Goal: Entertainment & Leisure: Consume media (video, audio)

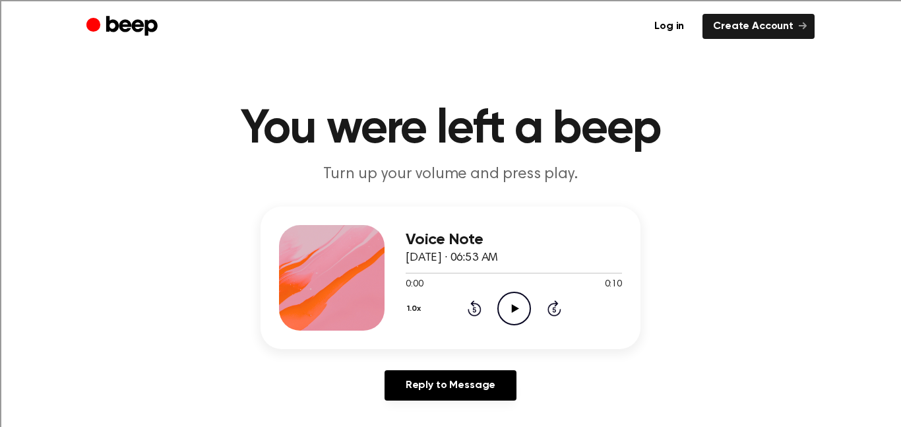
click at [511, 305] on icon "Play Audio" at bounding box center [514, 309] width 34 height 34
click at [505, 301] on icon "Play Audio" at bounding box center [514, 309] width 34 height 34
click at [513, 304] on icon "Pause Audio" at bounding box center [514, 309] width 34 height 34
drag, startPoint x: 476, startPoint y: 273, endPoint x: 434, endPoint y: 274, distance: 42.2
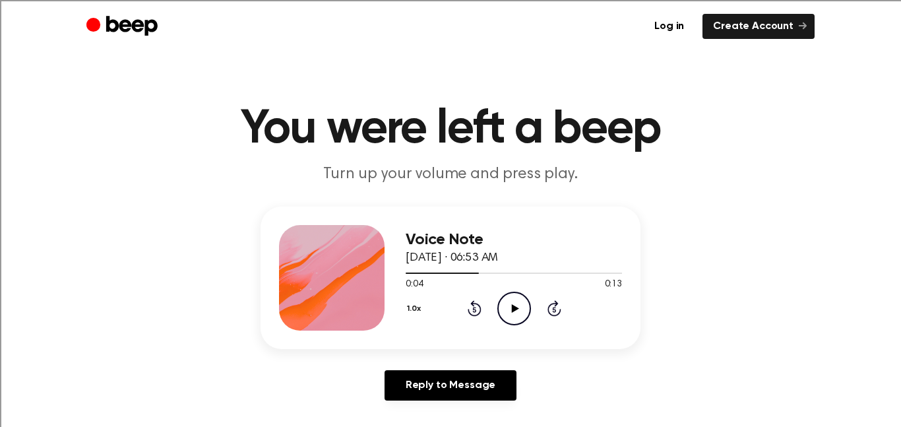
click at [434, 274] on div at bounding box center [514, 272] width 216 height 11
click at [518, 311] on icon "Play Audio" at bounding box center [514, 309] width 34 height 34
click at [525, 305] on icon "Play Audio" at bounding box center [514, 309] width 34 height 34
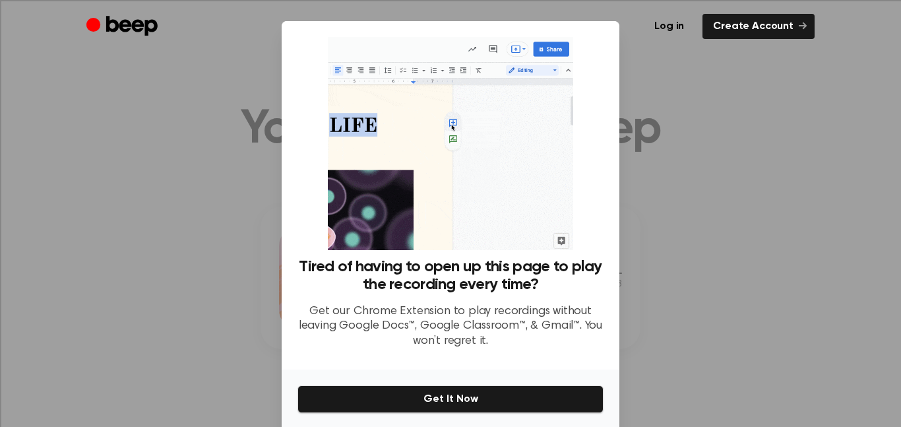
click at [708, 102] on div at bounding box center [450, 213] width 901 height 427
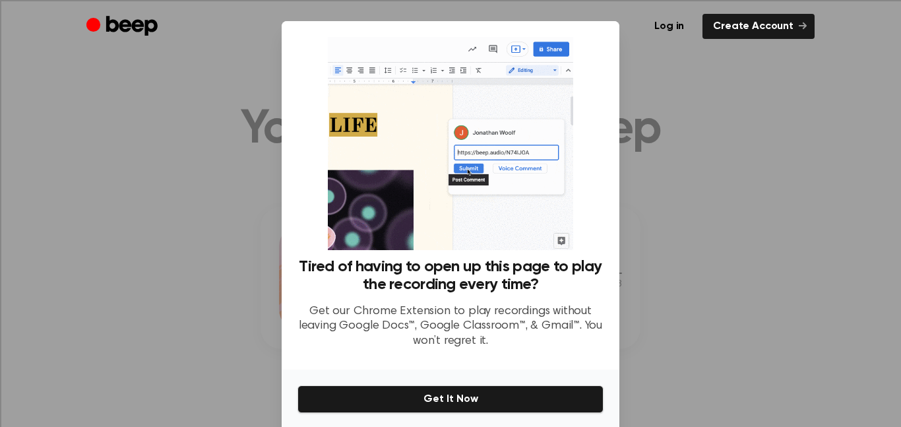
click at [708, 102] on div at bounding box center [450, 213] width 901 height 427
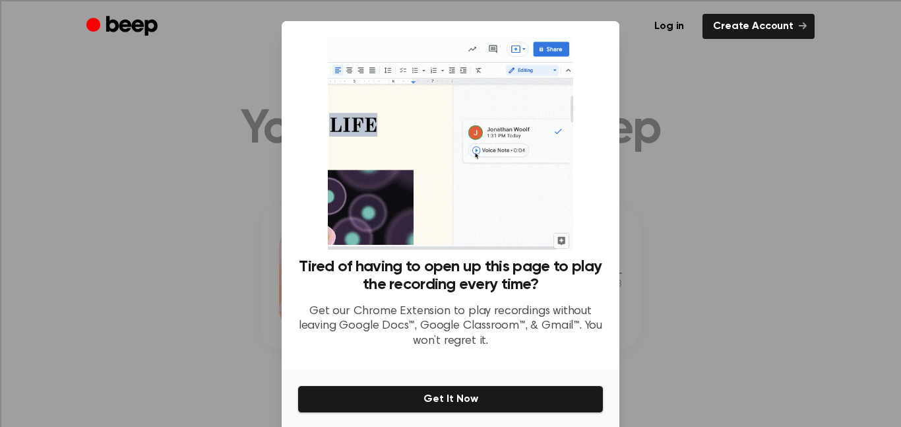
click at [736, 174] on div at bounding box center [450, 213] width 901 height 427
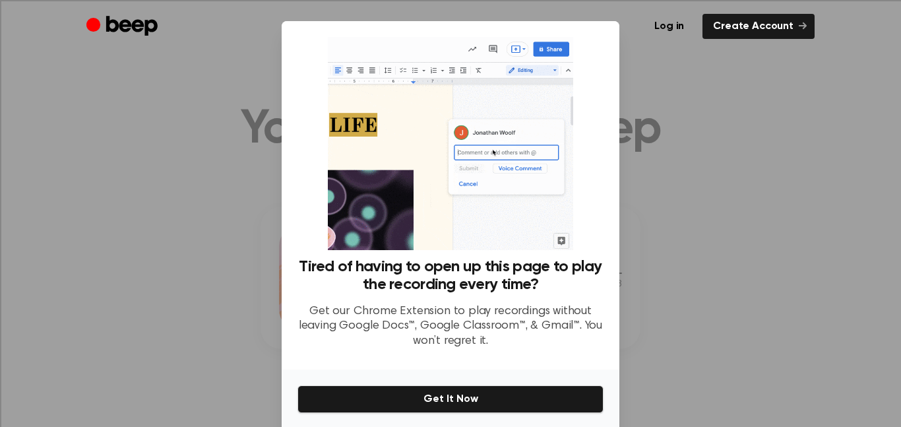
click at [736, 174] on div at bounding box center [450, 213] width 901 height 427
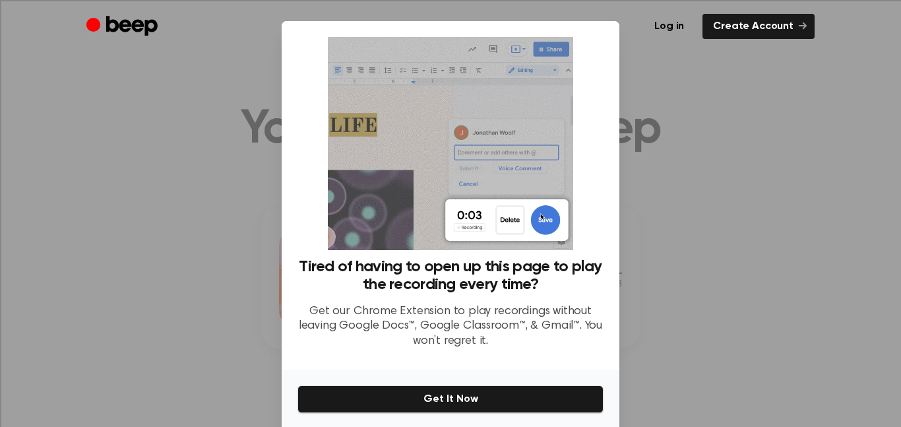
click at [736, 174] on div at bounding box center [450, 213] width 901 height 427
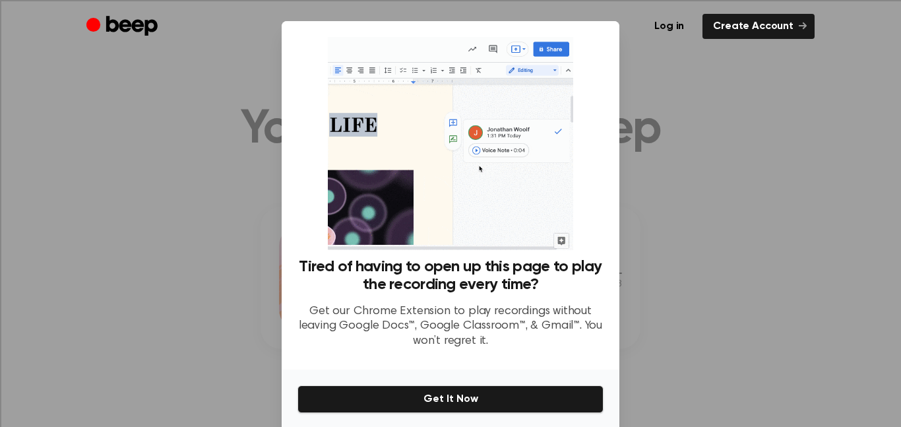
click at [736, 174] on div at bounding box center [450, 213] width 901 height 427
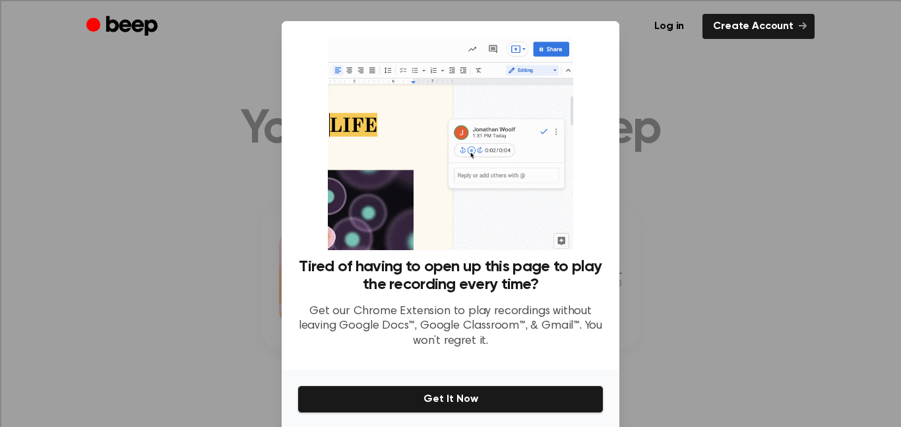
click at [736, 174] on div at bounding box center [450, 213] width 901 height 427
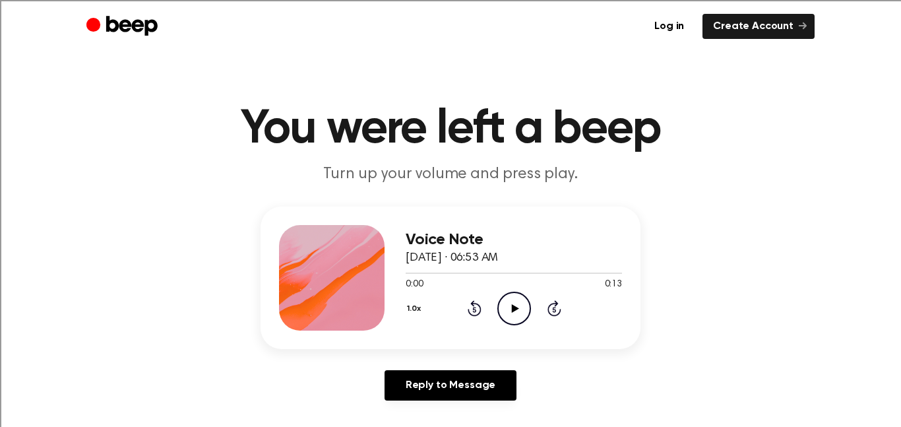
click at [520, 304] on icon "Play Audio" at bounding box center [514, 309] width 34 height 34
click at [524, 309] on icon "Play Audio" at bounding box center [514, 309] width 34 height 34
click at [511, 308] on icon "Play Audio" at bounding box center [514, 309] width 34 height 34
click at [513, 311] on icon at bounding box center [514, 308] width 7 height 9
click at [517, 311] on icon "Play Audio" at bounding box center [514, 309] width 34 height 34
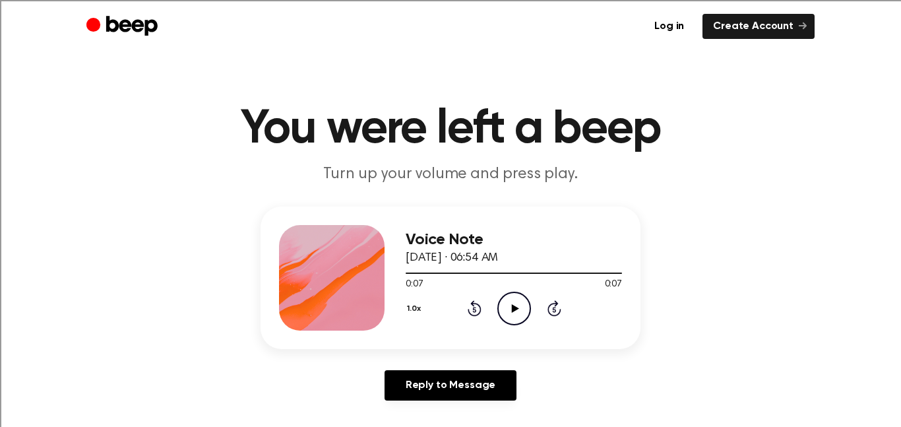
click at [518, 307] on icon "Play Audio" at bounding box center [514, 309] width 34 height 34
click at [516, 305] on icon "Play Audio" at bounding box center [514, 309] width 34 height 34
click at [517, 307] on icon at bounding box center [514, 308] width 7 height 9
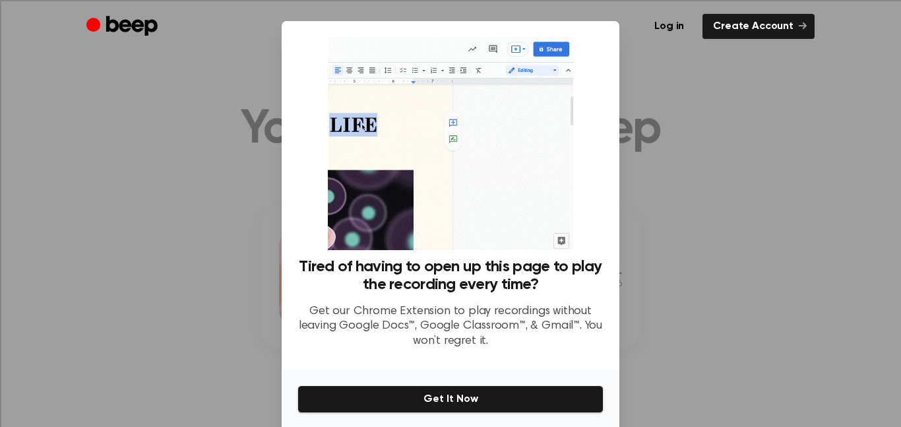
click at [785, 130] on div at bounding box center [450, 213] width 901 height 427
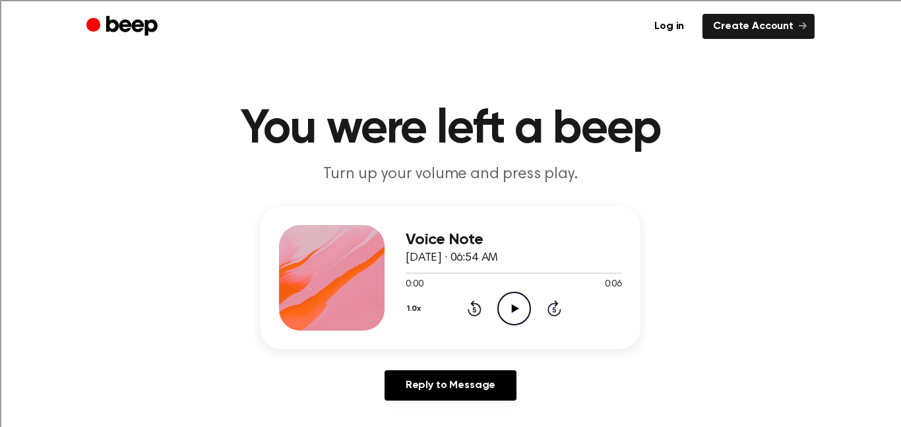
click at [515, 307] on icon at bounding box center [514, 308] width 7 height 9
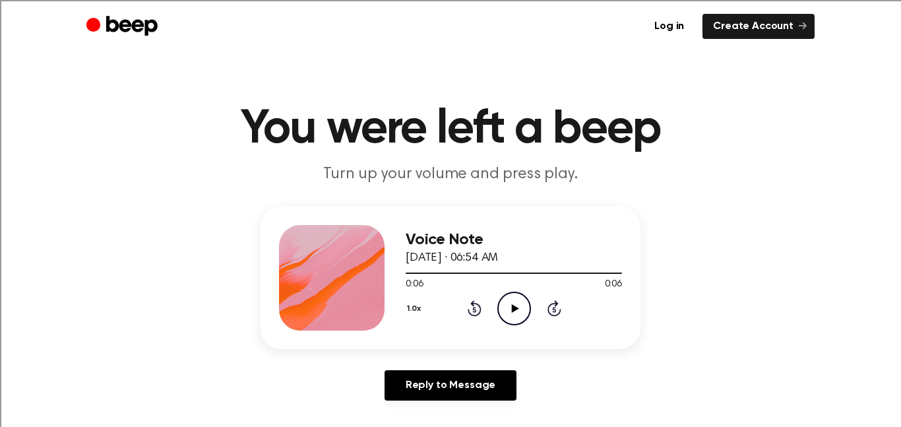
click at [517, 309] on icon "Play Audio" at bounding box center [514, 309] width 34 height 34
click at [517, 309] on icon "Pause Audio" at bounding box center [514, 309] width 34 height 34
click at [517, 309] on icon "Play Audio" at bounding box center [514, 309] width 34 height 34
click at [523, 301] on icon "Play Audio" at bounding box center [514, 309] width 34 height 34
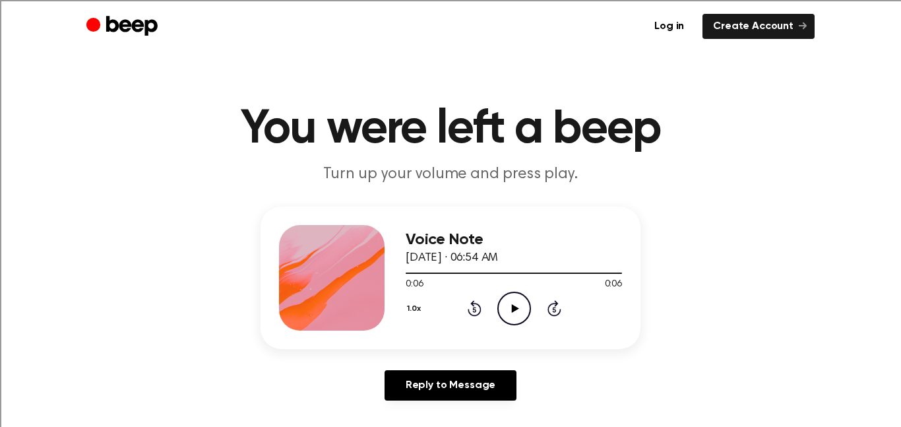
click at [523, 301] on icon "Play Audio" at bounding box center [514, 309] width 34 height 34
click at [507, 307] on icon "Play Audio" at bounding box center [514, 309] width 34 height 34
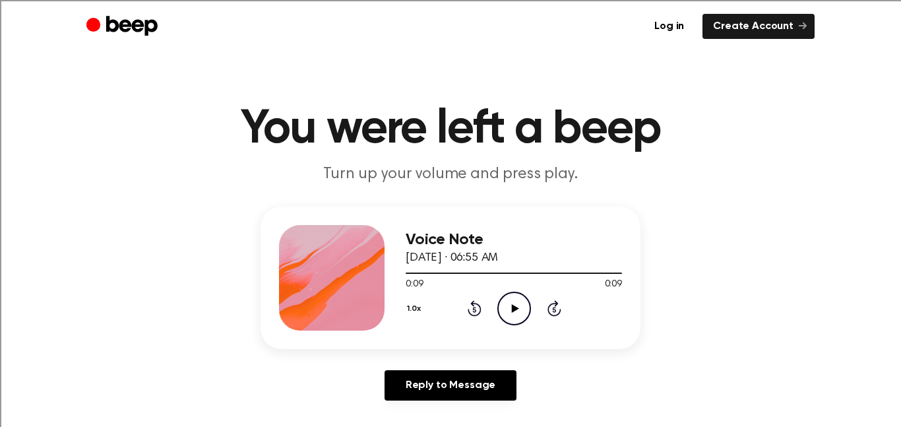
click at [507, 307] on icon "Play Audio" at bounding box center [514, 309] width 34 height 34
click at [502, 304] on icon "Play Audio" at bounding box center [514, 309] width 34 height 34
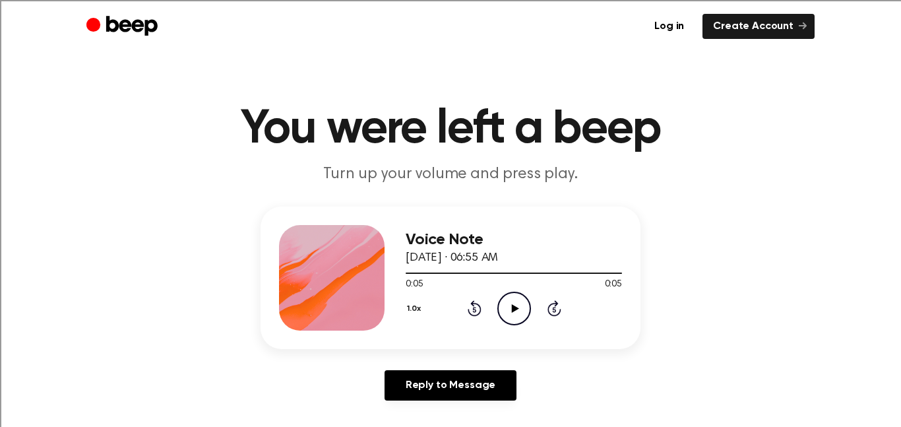
click at [502, 304] on icon "Play Audio" at bounding box center [514, 309] width 34 height 34
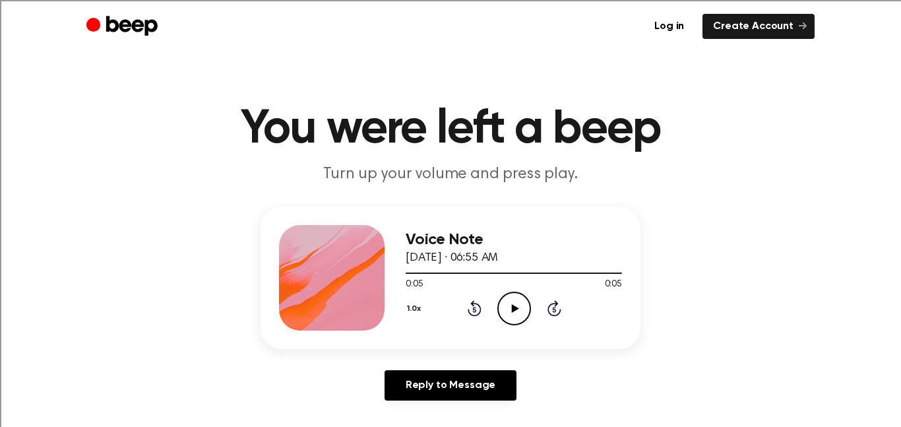
click at [502, 304] on icon "Play Audio" at bounding box center [514, 309] width 34 height 34
click at [515, 304] on icon "Play Audio" at bounding box center [514, 309] width 34 height 34
click at [513, 321] on icon "Play Audio" at bounding box center [514, 309] width 34 height 34
click at [519, 309] on icon "Play Audio" at bounding box center [514, 309] width 34 height 34
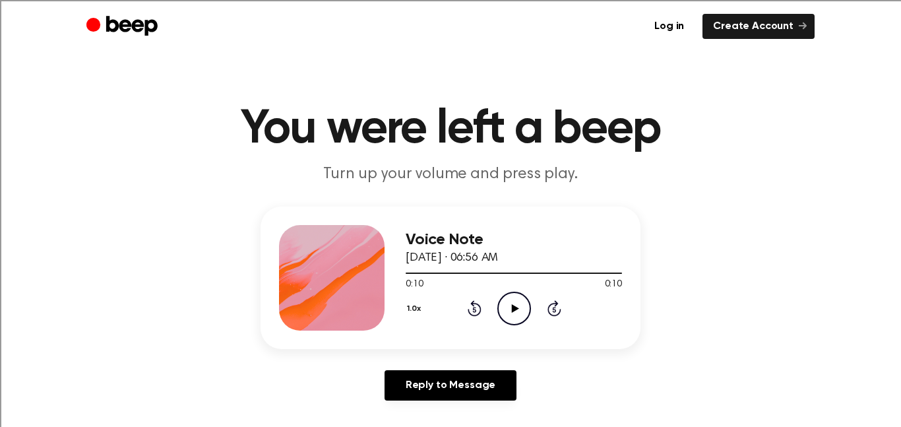
click at [509, 311] on icon "Play Audio" at bounding box center [514, 309] width 34 height 34
click at [513, 309] on icon at bounding box center [514, 308] width 7 height 9
click at [521, 303] on icon "Play Audio" at bounding box center [514, 309] width 34 height 34
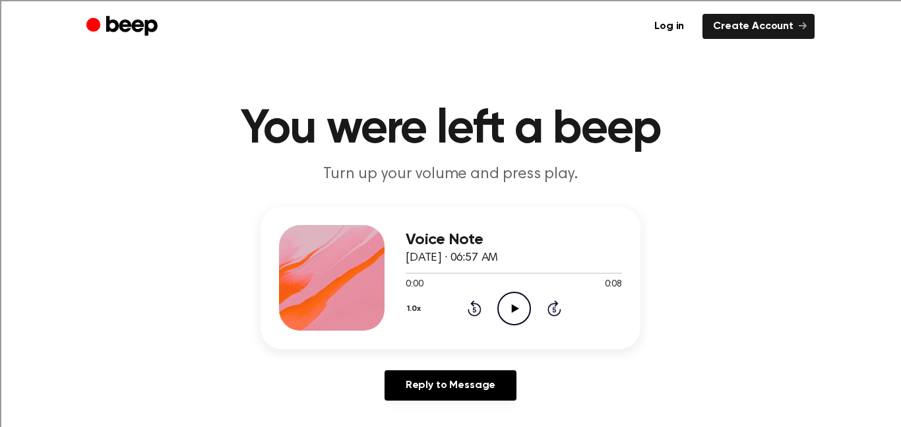
click at [506, 302] on icon "Play Audio" at bounding box center [514, 309] width 34 height 34
click at [506, 307] on icon "Play Audio" at bounding box center [514, 309] width 34 height 34
click at [507, 307] on icon "Play Audio" at bounding box center [514, 309] width 34 height 34
click at [507, 307] on icon "Pause Audio" at bounding box center [514, 309] width 34 height 34
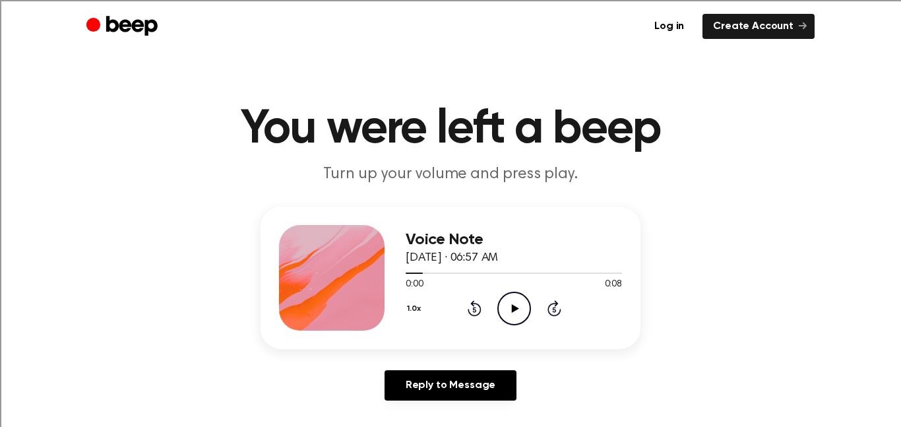
click at [507, 307] on icon "Play Audio" at bounding box center [514, 309] width 34 height 34
click at [508, 307] on icon "Play Audio" at bounding box center [514, 309] width 34 height 34
click at [521, 298] on icon "Play Audio" at bounding box center [514, 309] width 34 height 34
click at [516, 294] on icon "Play Audio" at bounding box center [514, 309] width 34 height 34
